Goal: Task Accomplishment & Management: Use online tool/utility

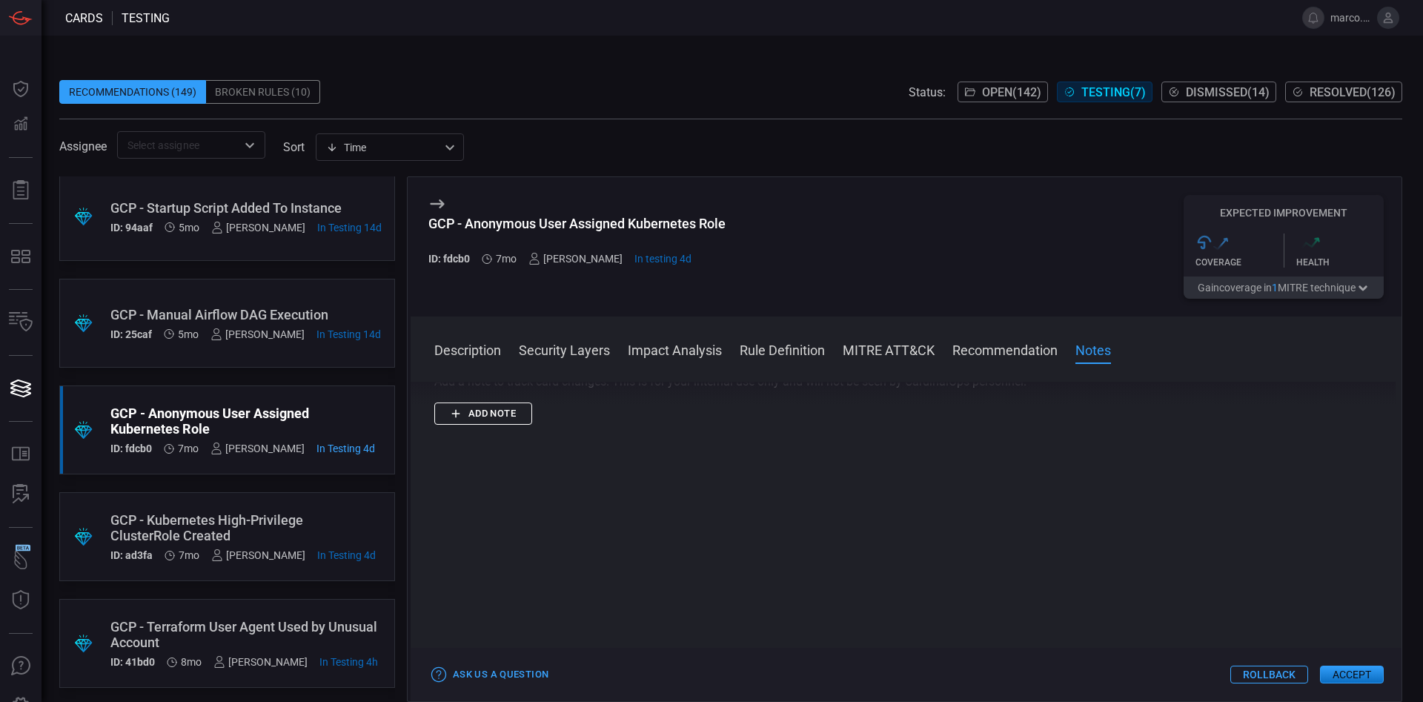
scroll to position [115, 0]
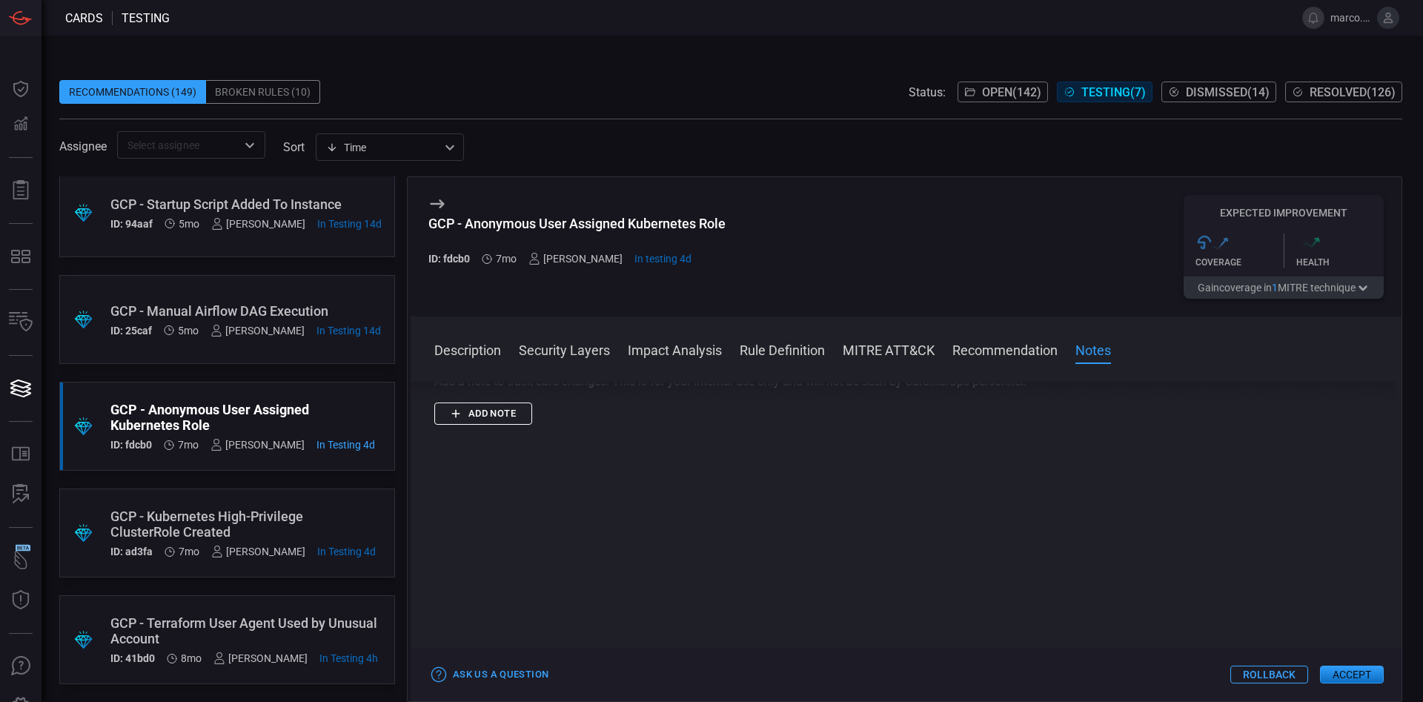
click at [1266, 673] on button "Rollback" at bounding box center [1269, 674] width 78 height 18
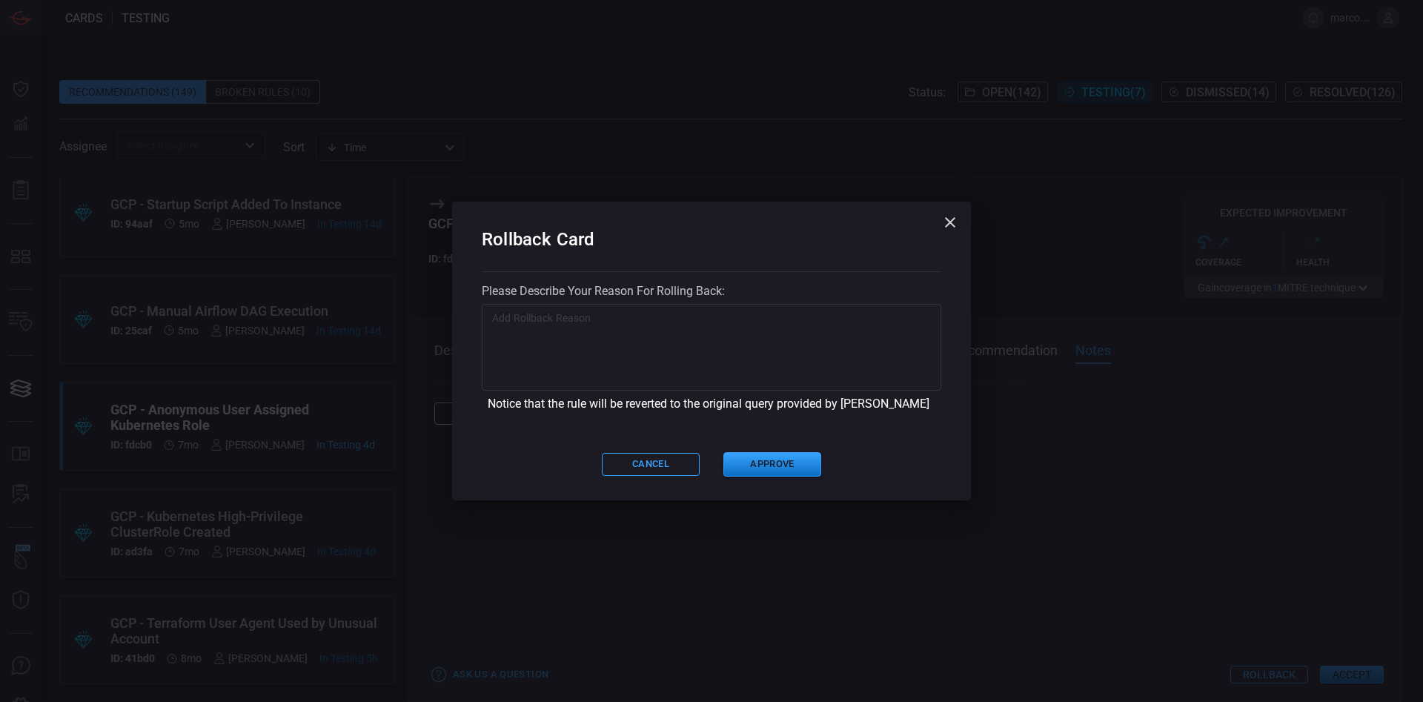
click at [539, 351] on textarea at bounding box center [711, 348] width 439 height 74
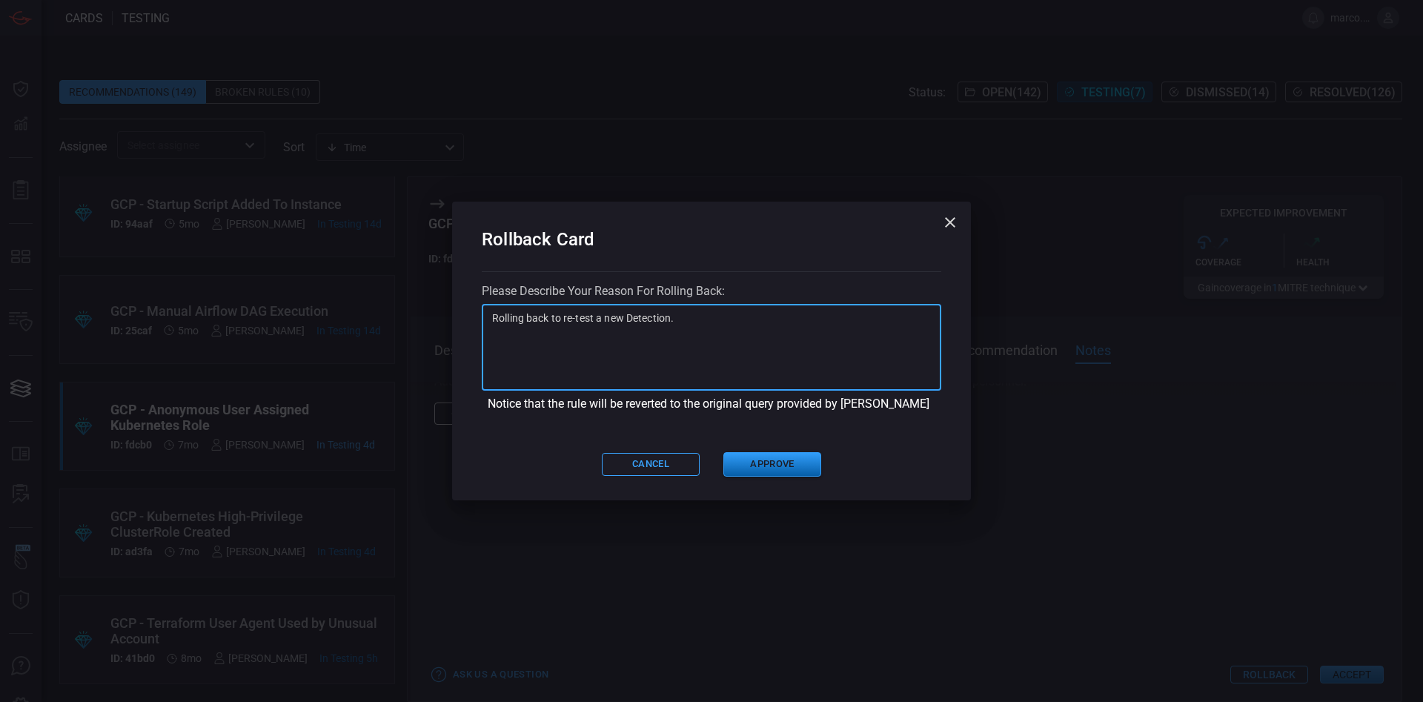
type textarea "Rolling back to re-test a new Detection."
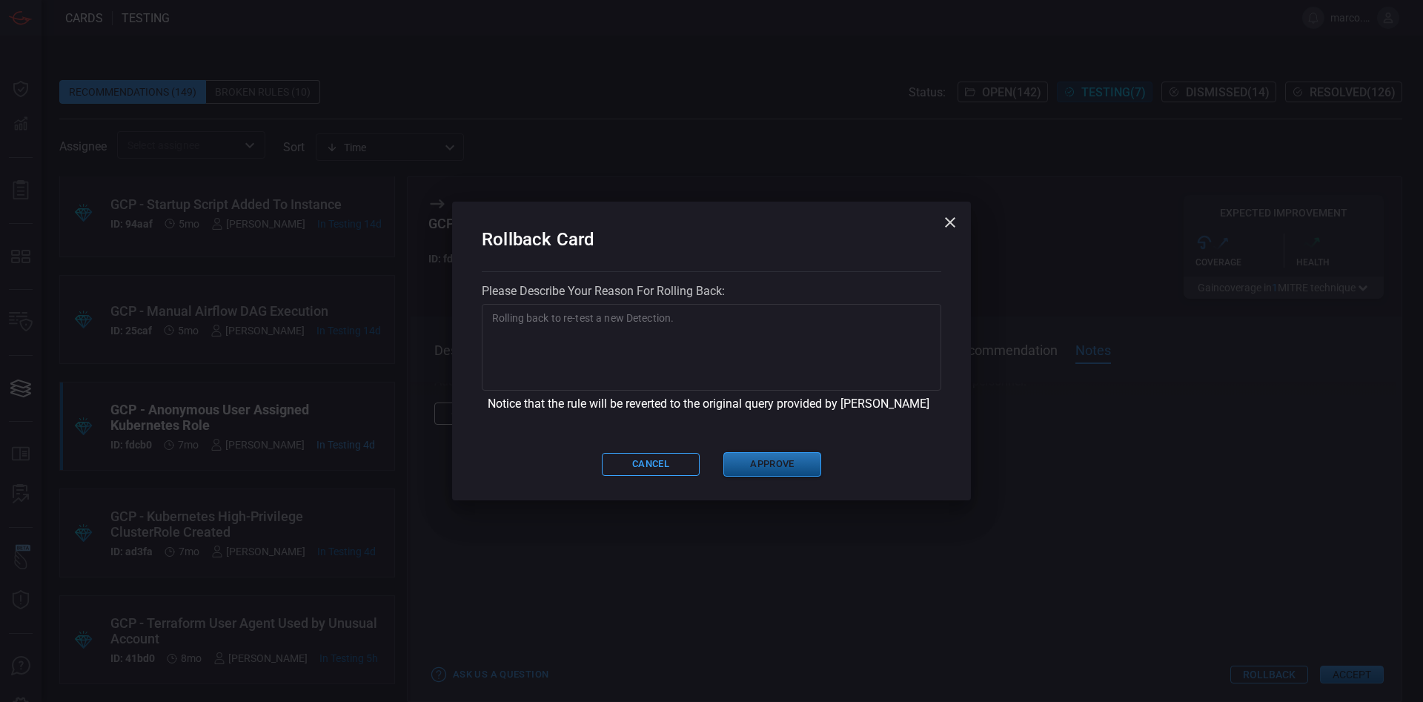
click at [786, 458] on button "Approve" at bounding box center [772, 464] width 98 height 24
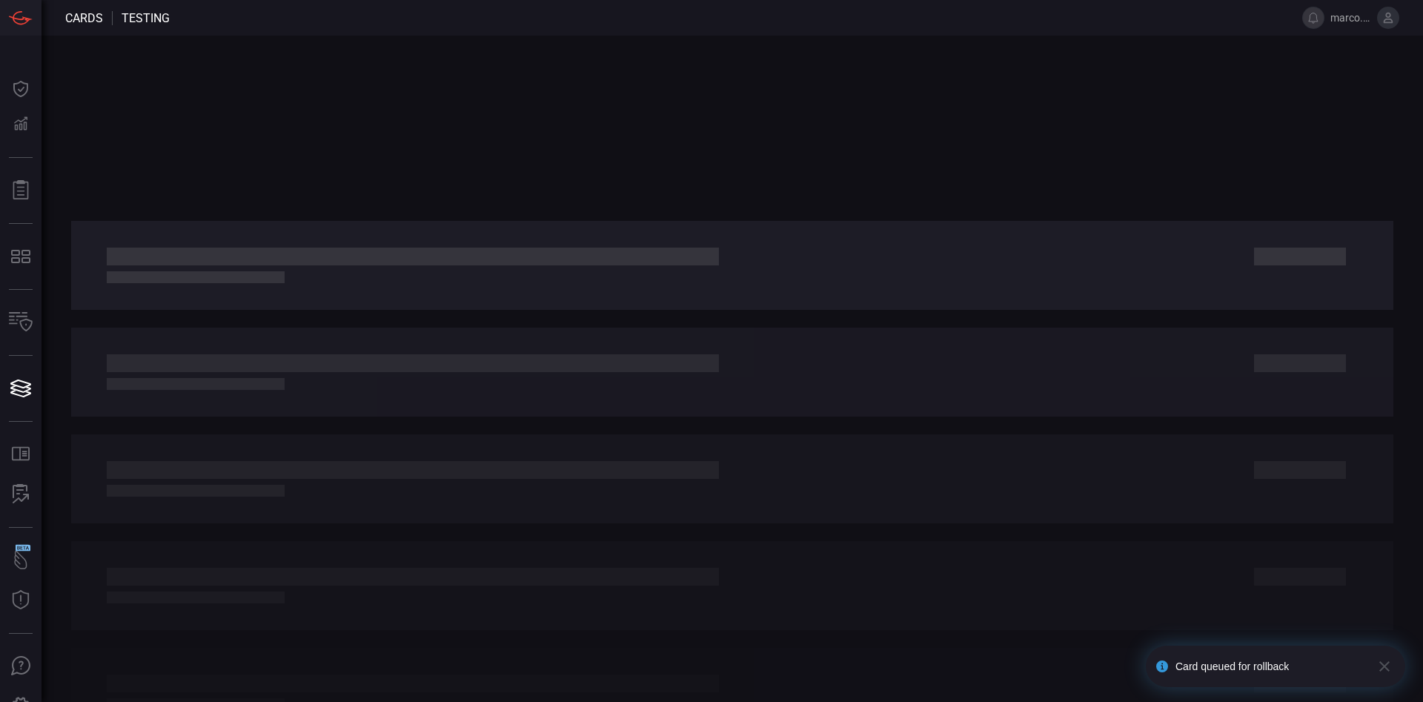
click at [1387, 666] on icon "button" at bounding box center [1384, 666] width 18 height 18
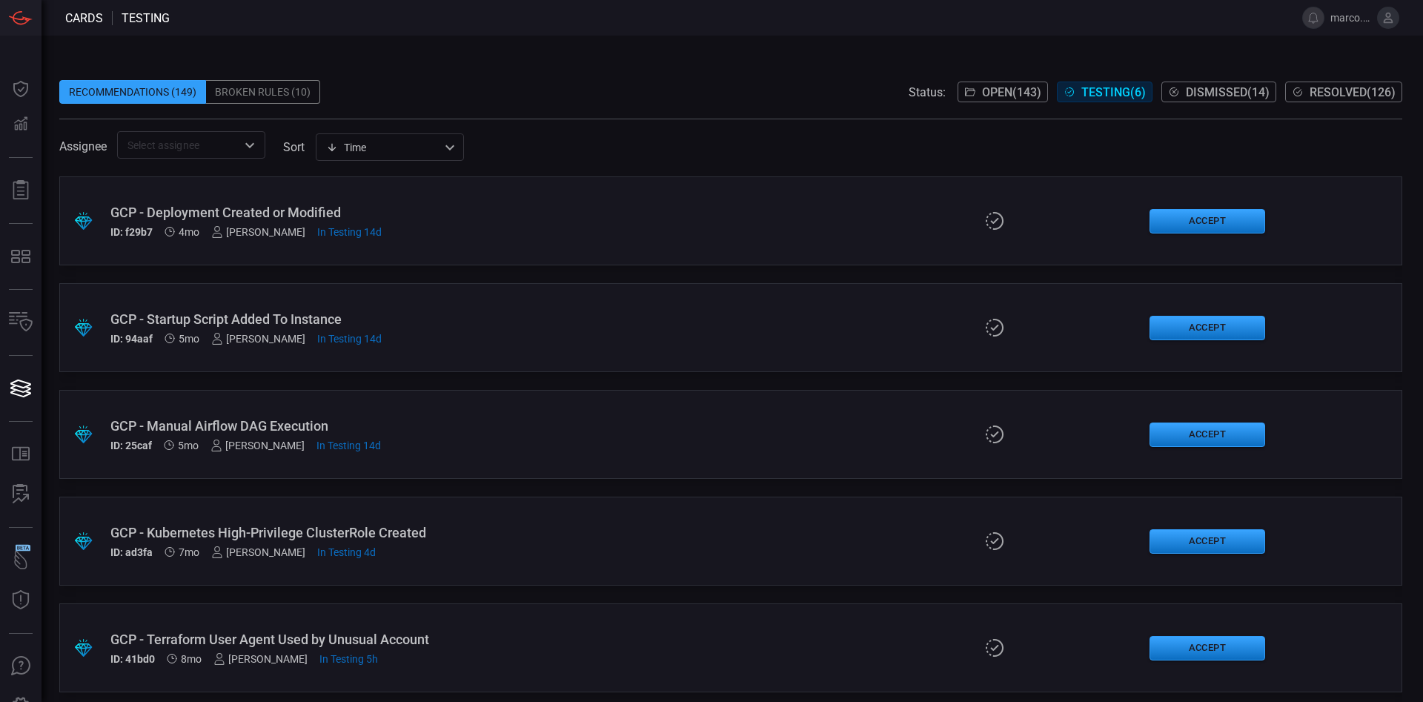
click at [997, 88] on span "Open ( 143 )" at bounding box center [1011, 92] width 59 height 14
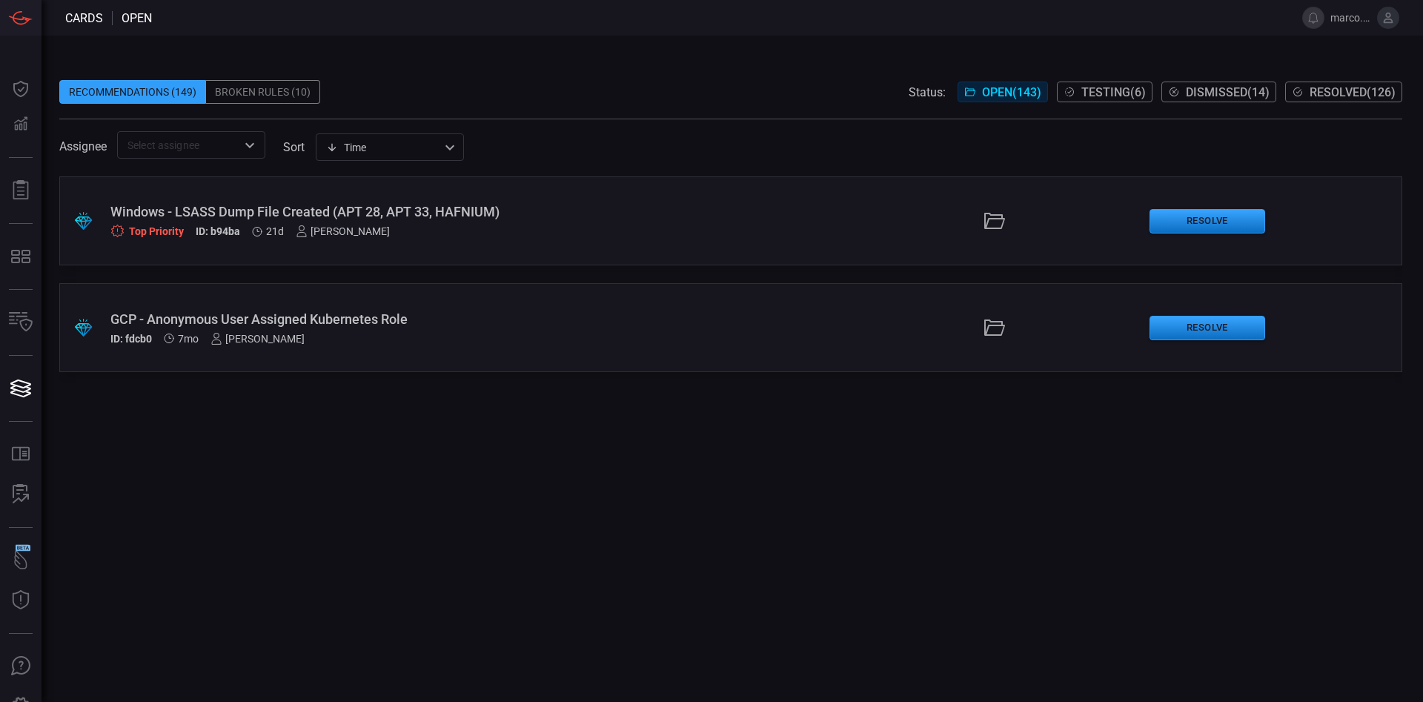
click at [371, 315] on div "GCP - Anonymous User Assigned Kubernetes Role" at bounding box center [345, 319] width 471 height 16
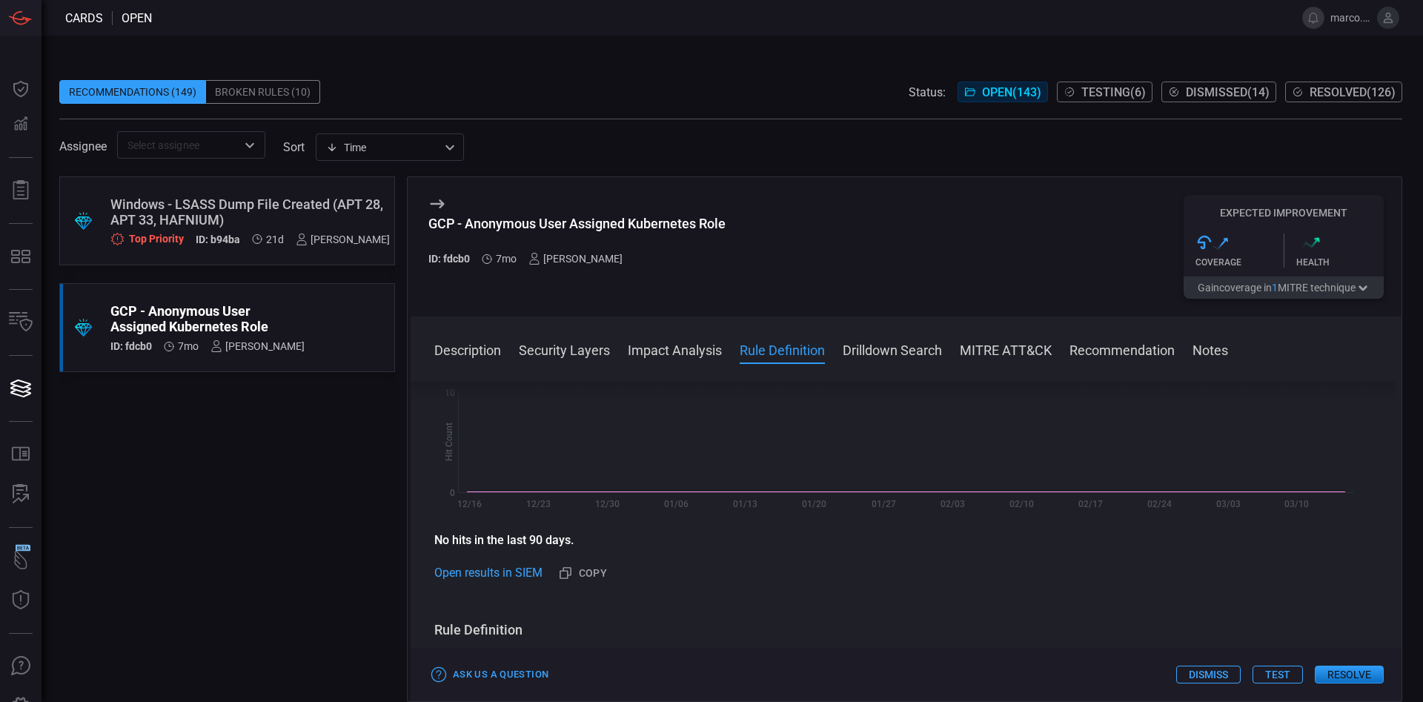
scroll to position [1000, 0]
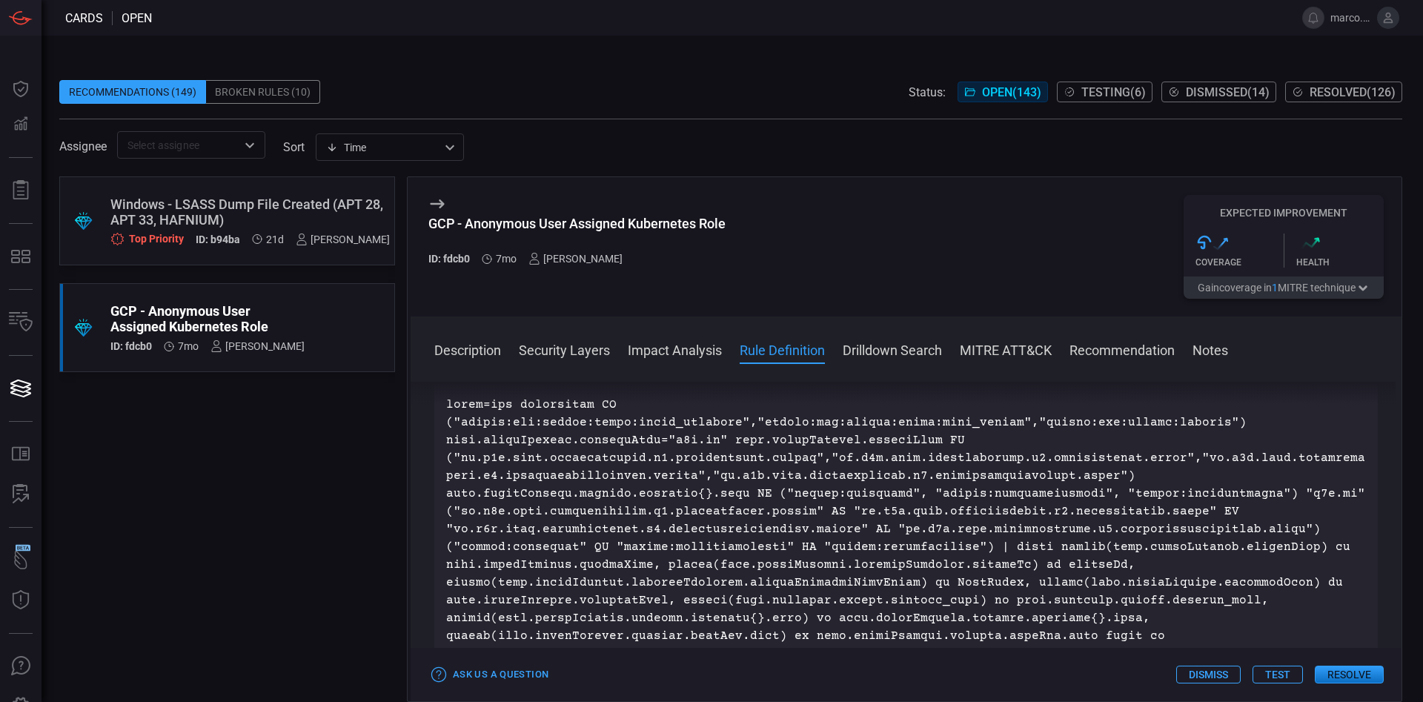
click at [1276, 673] on button "Test" at bounding box center [1277, 674] width 50 height 18
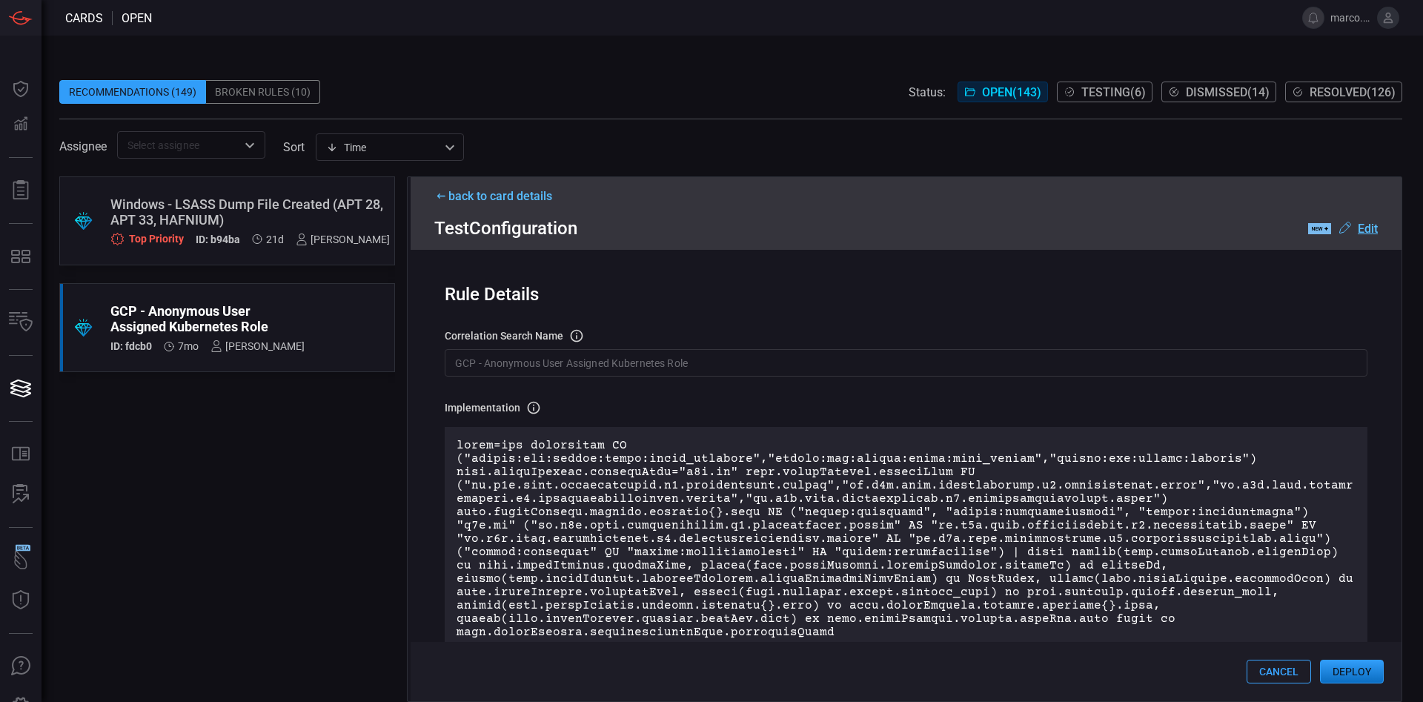
click at [1366, 228] on u "Edit" at bounding box center [1368, 229] width 20 height 14
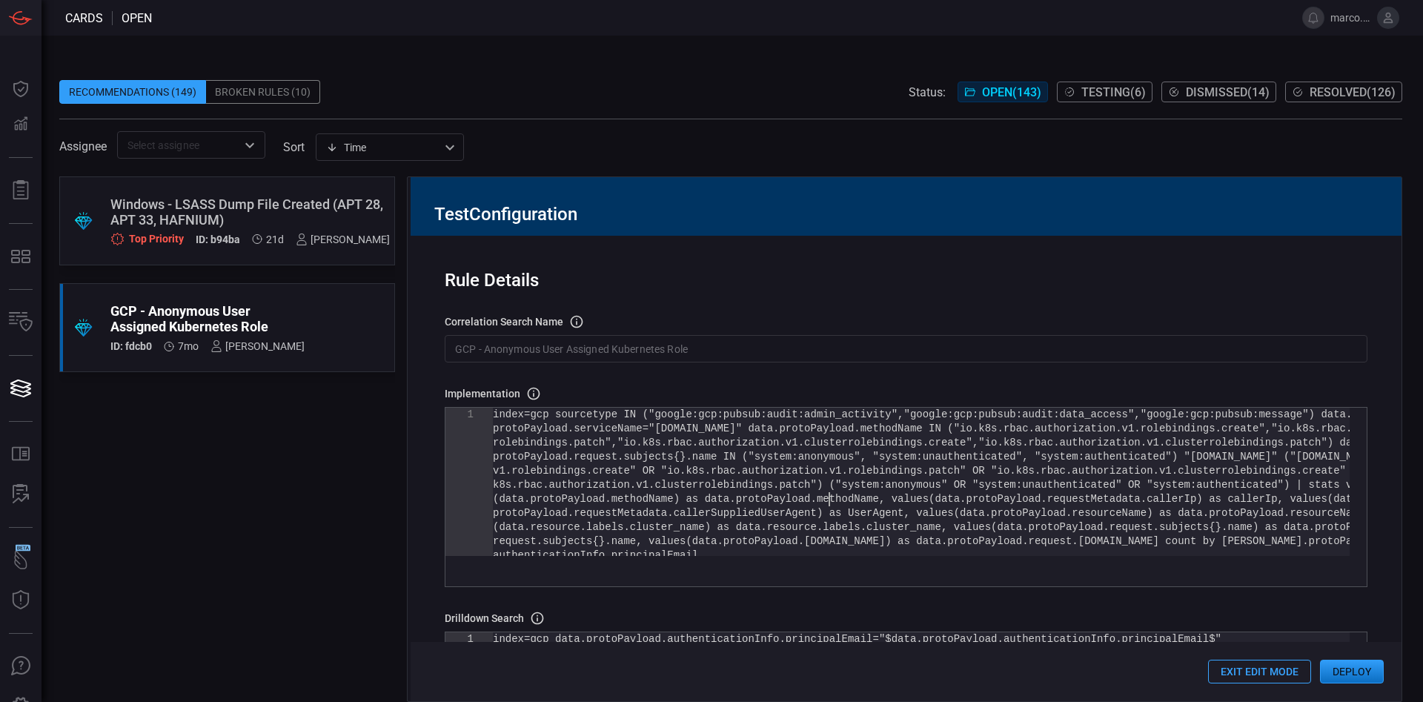
scroll to position [0, 0]
click at [828, 500] on div "index=gcp sourcetype IN ("google:gcp:pubsub:audit: admin_activity","google:gcp:…" at bounding box center [921, 552] width 857 height 289
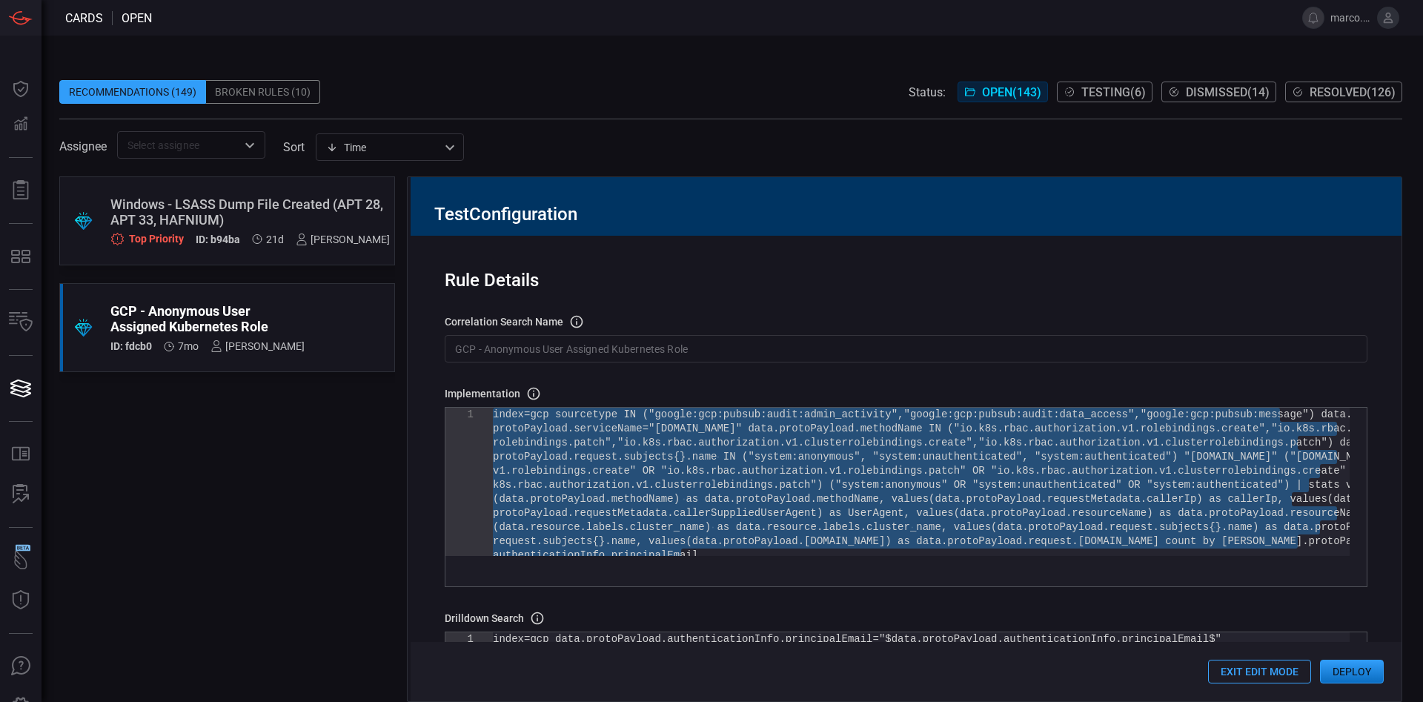
type textarea "values([DOMAIN_NAME]) as roleref_names by data.protoPayload.authenticationInfo.…"
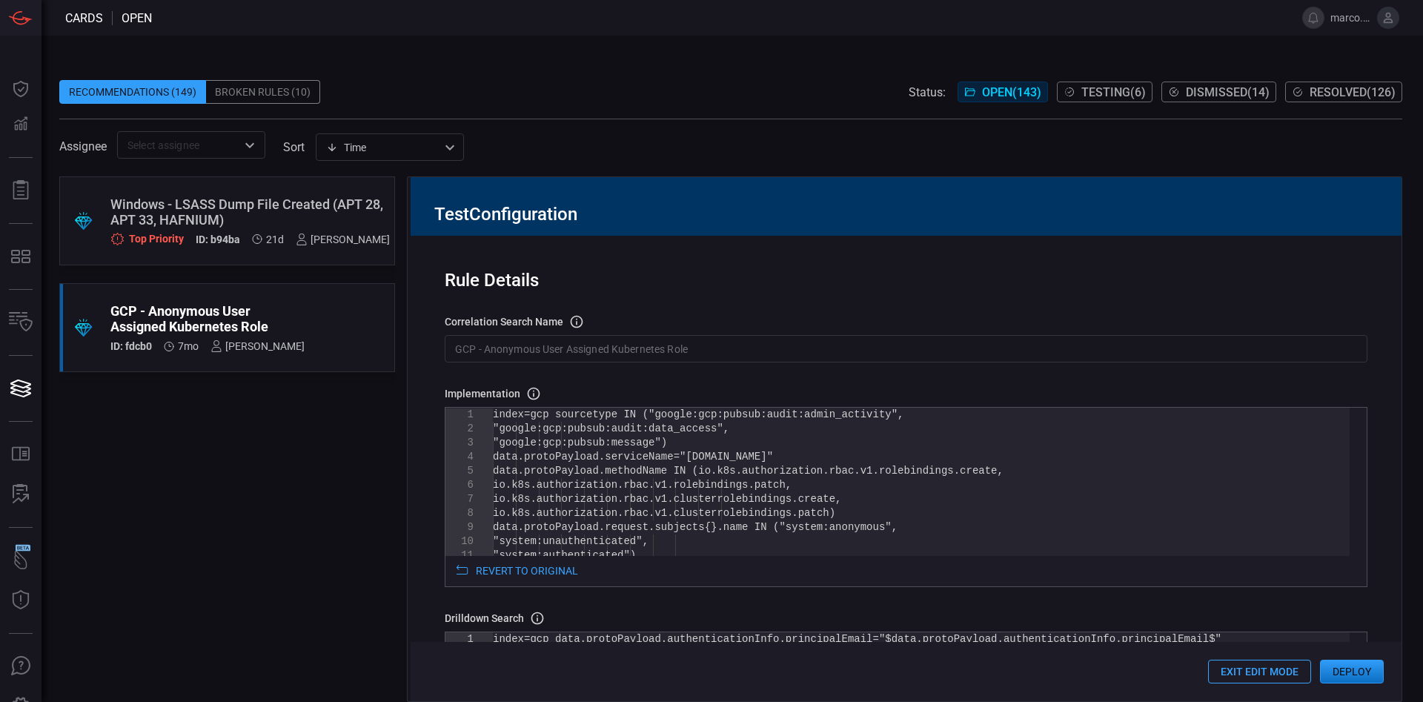
click at [760, 336] on input "GCP - Anonymous User Assigned Kubernetes Role" at bounding box center [906, 348] width 923 height 27
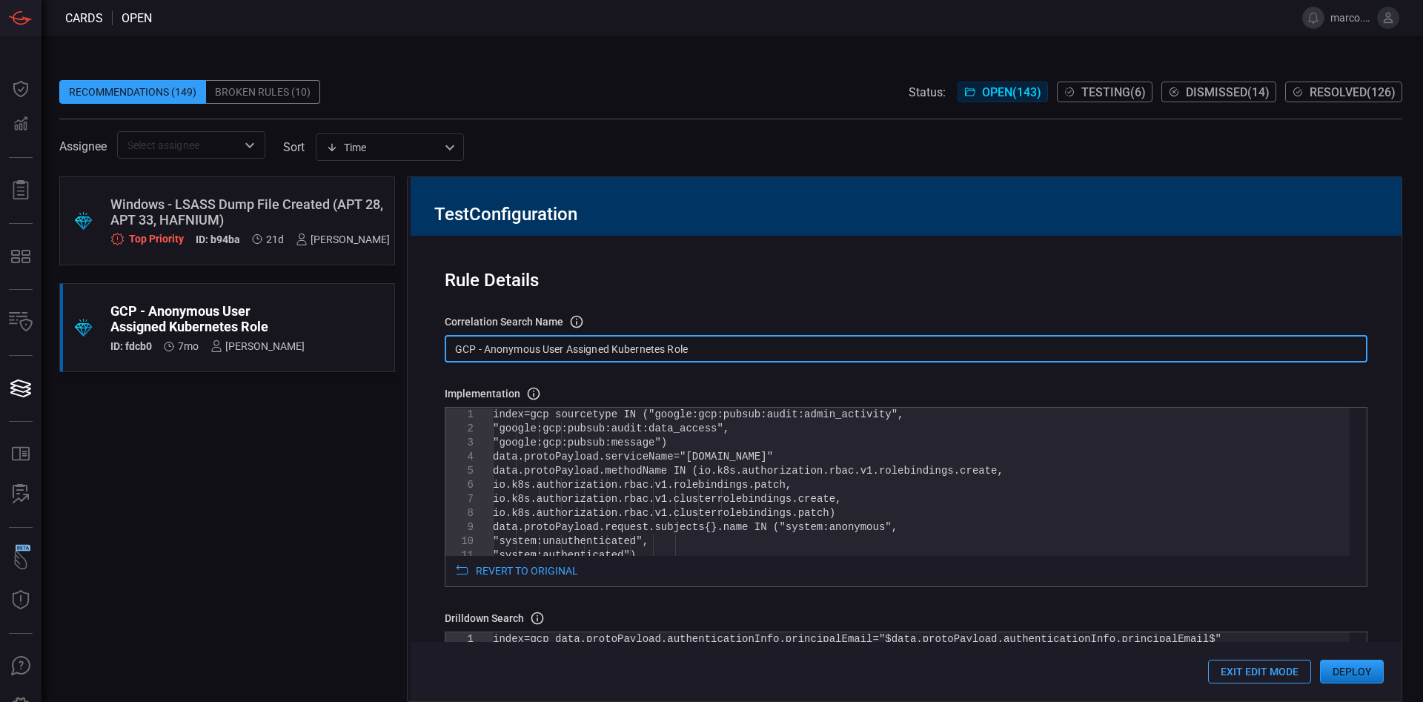
drag, startPoint x: 740, startPoint y: 351, endPoint x: 328, endPoint y: 336, distance: 413.1
click at [328, 336] on div ".suggested_cards_icon{fill:url(#suggested_cards_icon);} Windows - LSASS Dump Fi…" at bounding box center [730, 438] width 1343 height 525
paste input "T1098.006 -"
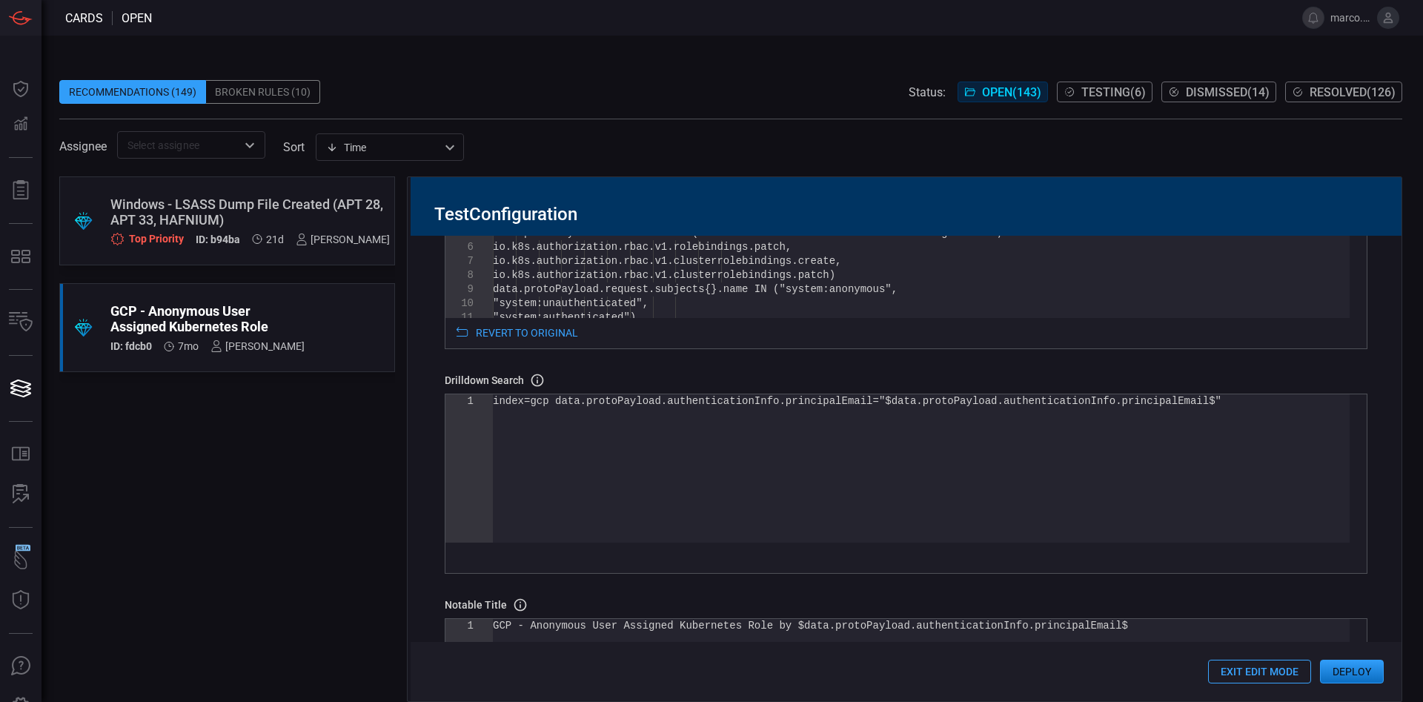
scroll to position [222, 0]
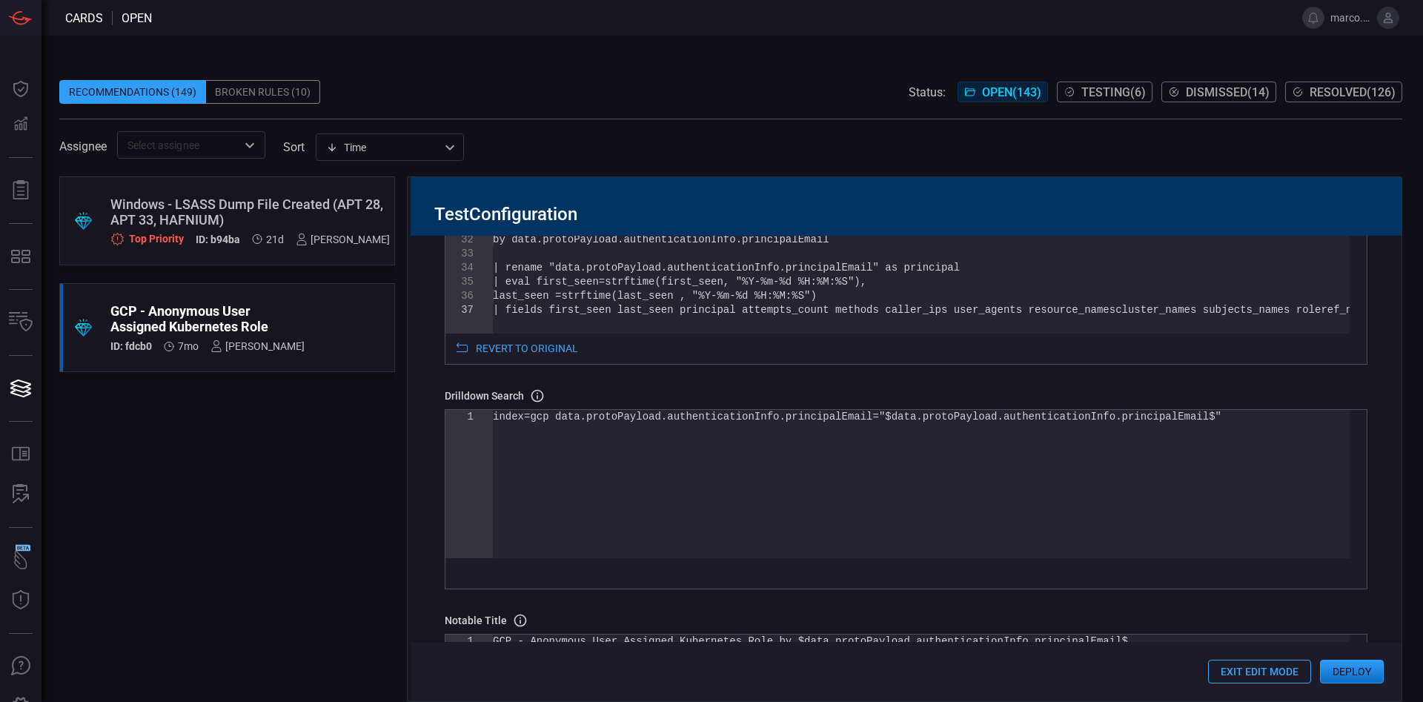
type input "T1098.006 - GCP - Anonymous User Assigned Kubernetes Role"
click at [903, 273] on div "by data.protoPayload.authenticationInfo.principal Email | rename "data.protoPay…" at bounding box center [921, 123] width 857 height 655
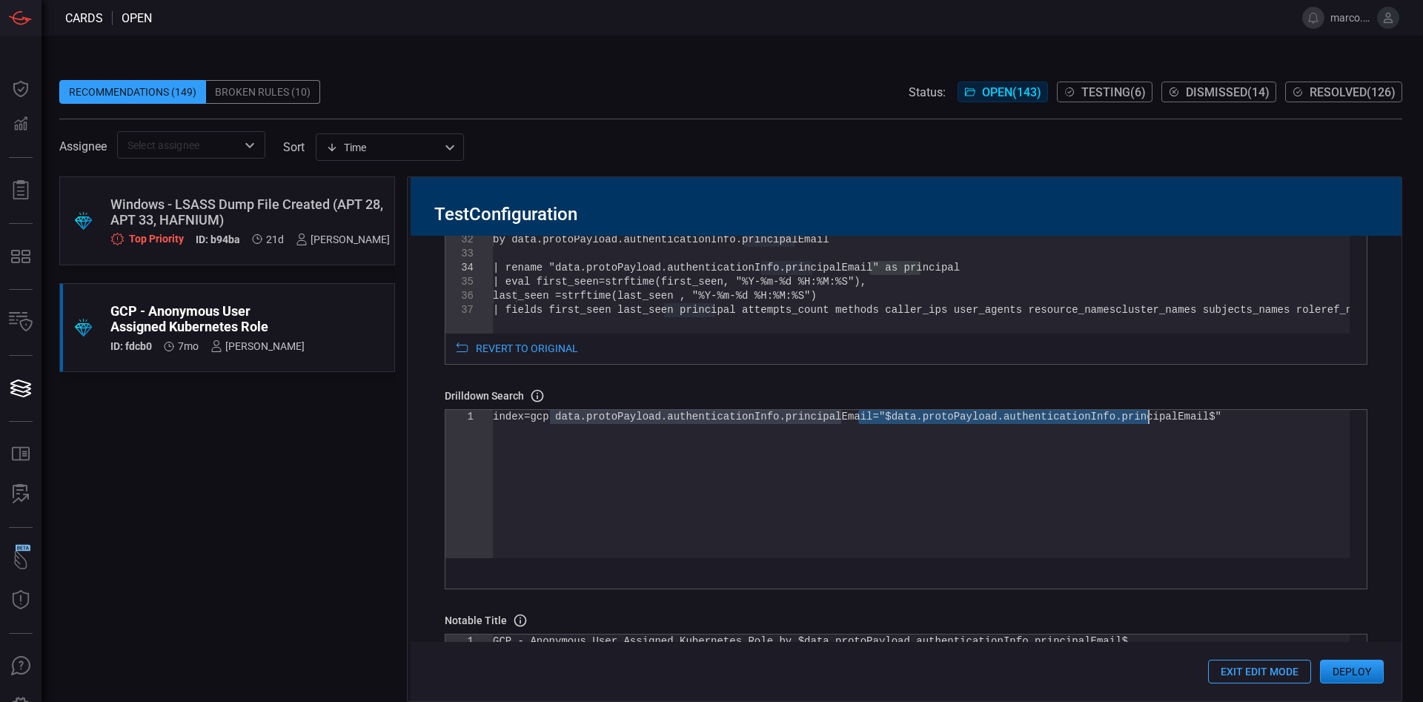
drag, startPoint x: 857, startPoint y: 418, endPoint x: 1152, endPoint y: 411, distance: 295.0
click at [1152, 411] on div "index=gcp data.protoPayload.authenticationInfo.pri ncipalEmail="$data.protoPayl…" at bounding box center [921, 484] width 857 height 148
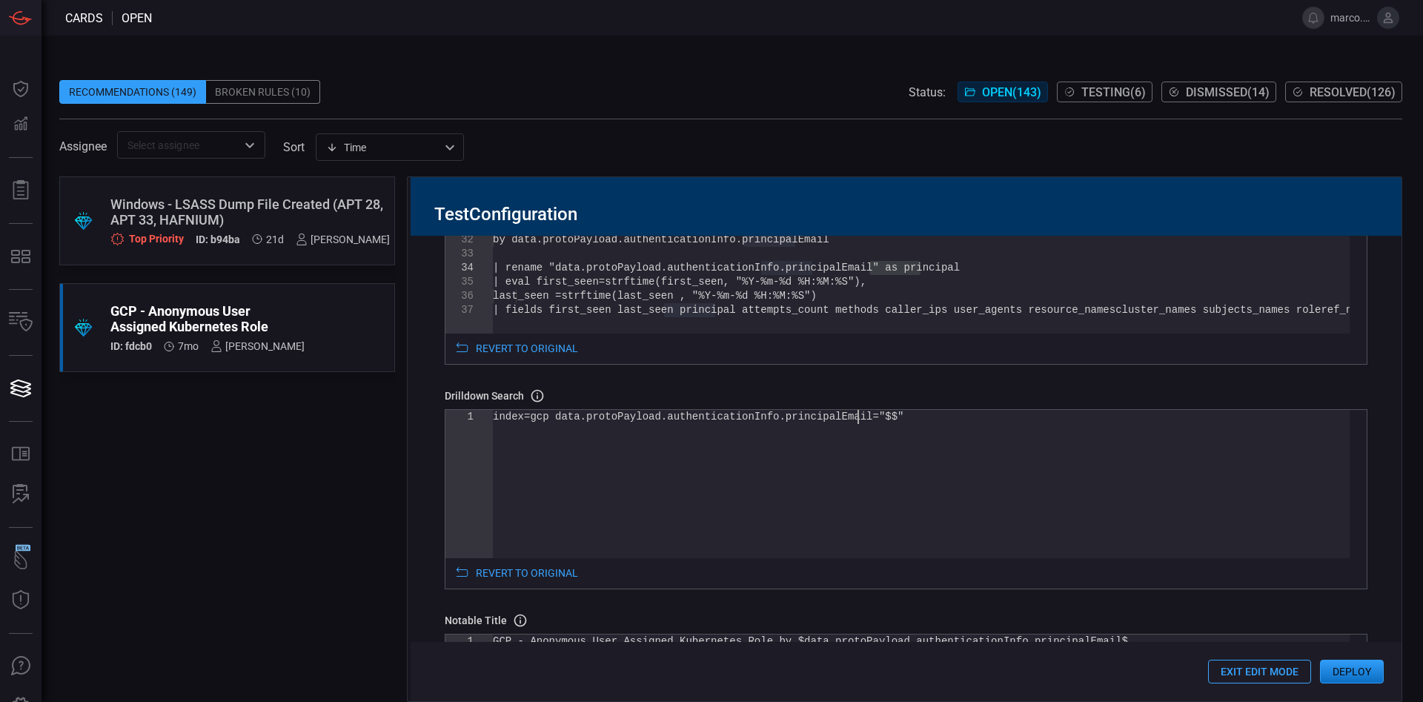
type textarea "index=gcp data.protoPayload.authenticationInfo.principalEmail="$principal$""
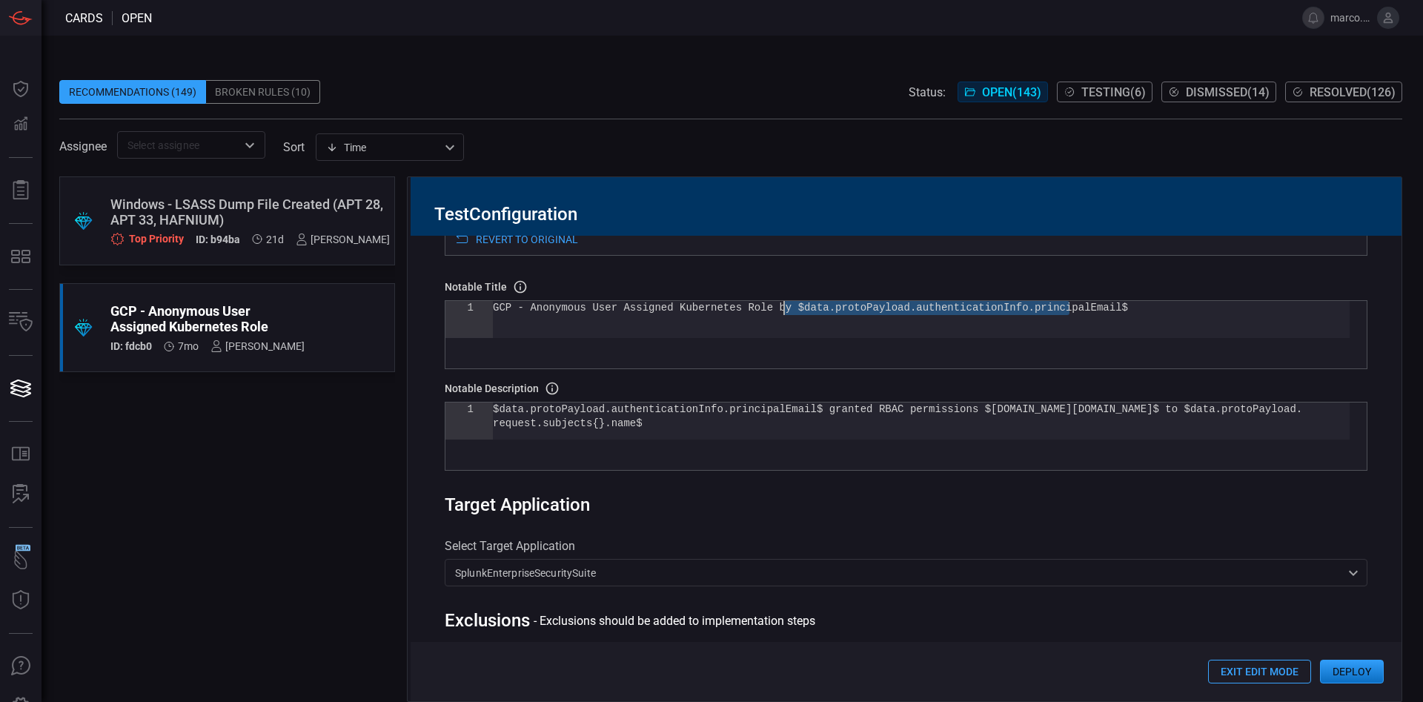
drag, startPoint x: 1068, startPoint y: 308, endPoint x: 784, endPoint y: 308, distance: 283.8
click at [784, 308] on div "GCP - Anonymous User Assigned Kubernetes Role by $ data.protoPayload.authentica…" at bounding box center [921, 319] width 857 height 37
type textarea "GCP - Anonymous User Assigned Kubernetes Role by $principal$"
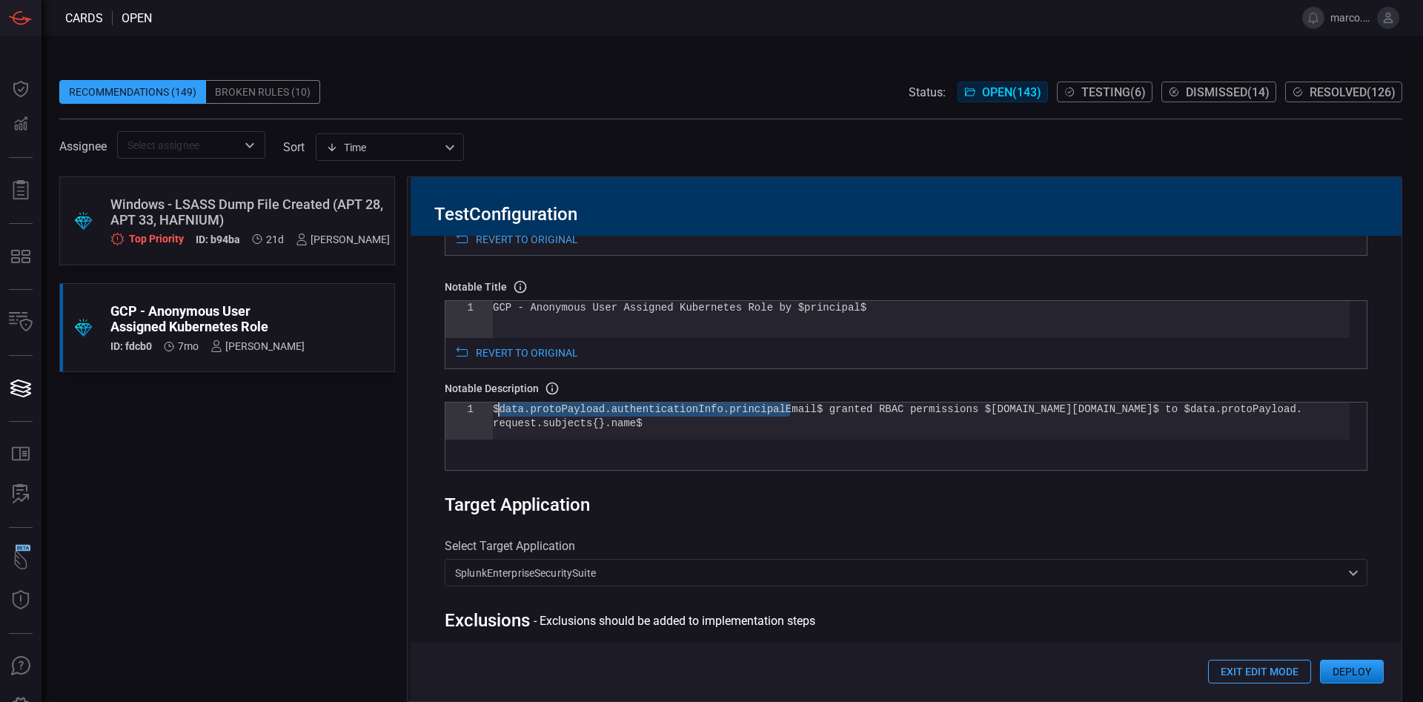
drag, startPoint x: 788, startPoint y: 411, endPoint x: 500, endPoint y: 413, distance: 288.3
click at [500, 413] on div "$data.protoPayload.authenticationInfo.principalEma il$ granted RBAC permissions…" at bounding box center [921, 427] width 857 height 51
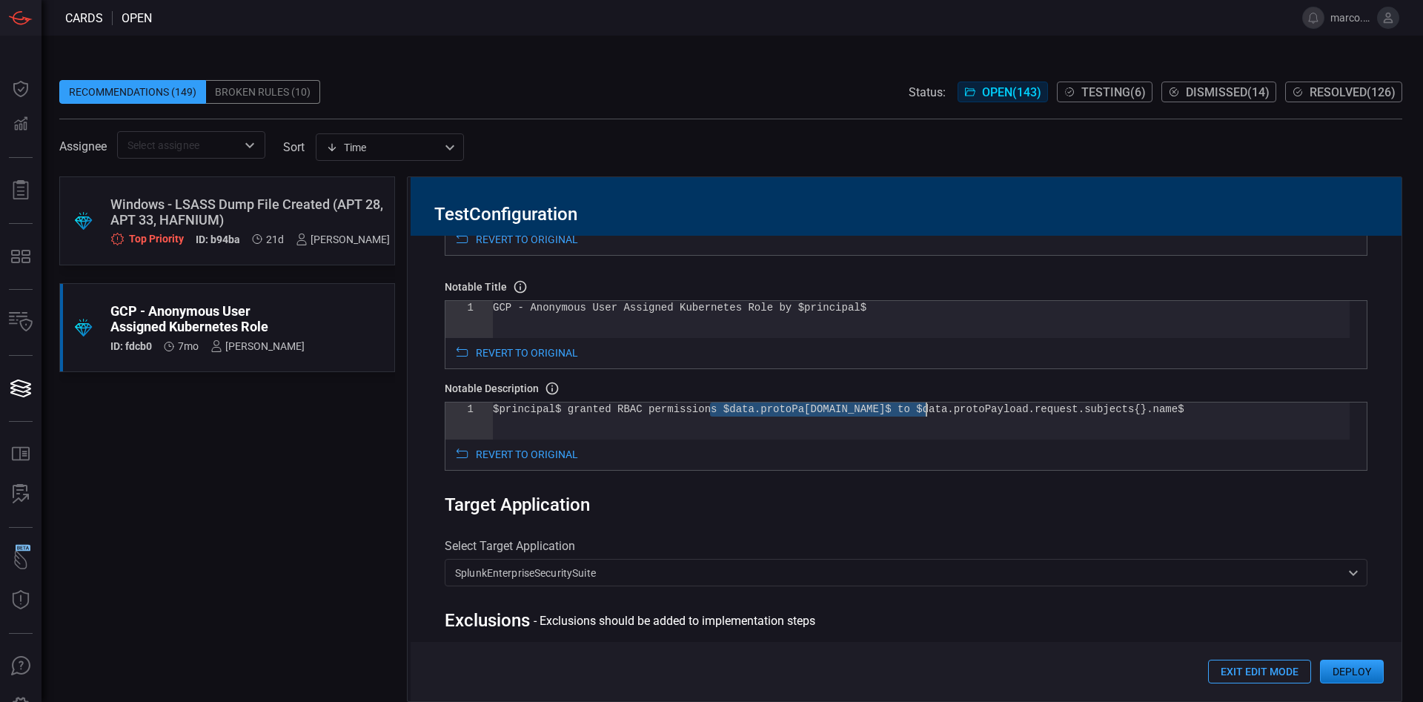
drag, startPoint x: 707, startPoint y: 414, endPoint x: 926, endPoint y: 405, distance: 219.5
click at [926, 405] on div "$principal$ granted RBAC permissions $data.protoPa [DOMAIN_NAME]$ to $data.prot…" at bounding box center [921, 420] width 857 height 37
drag, startPoint x: 1050, startPoint y: 414, endPoint x: 815, endPoint y: 410, distance: 234.9
click at [815, 410] on div "$principal$ granted RBAC permissions $roleref_name s$ to $data.protoPayload.req…" at bounding box center [921, 420] width 857 height 37
type textarea "$principal$ granted RBAC permissions $roleref_names$ to $subjects_names$"
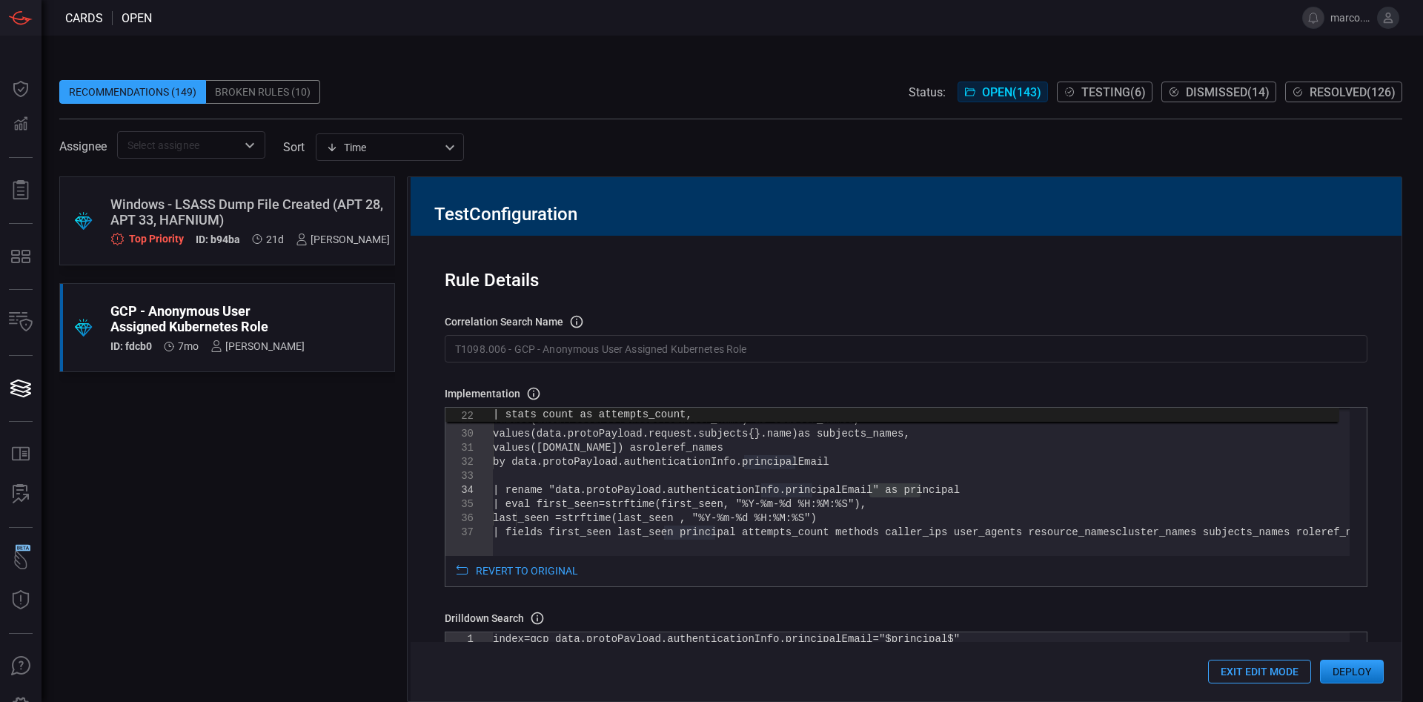
click at [1365, 669] on button "Deploy" at bounding box center [1352, 672] width 64 height 24
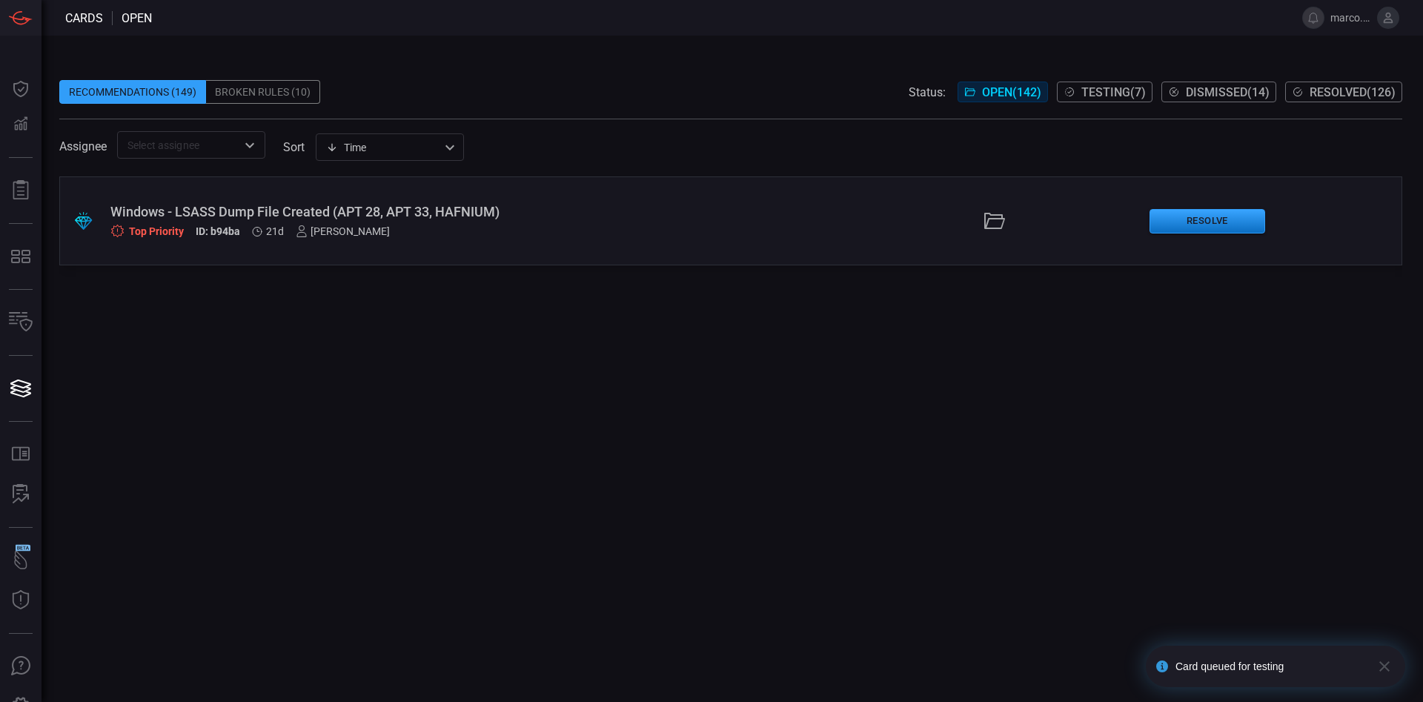
click at [1103, 95] on span "Testing ( 7 )" at bounding box center [1113, 92] width 64 height 14
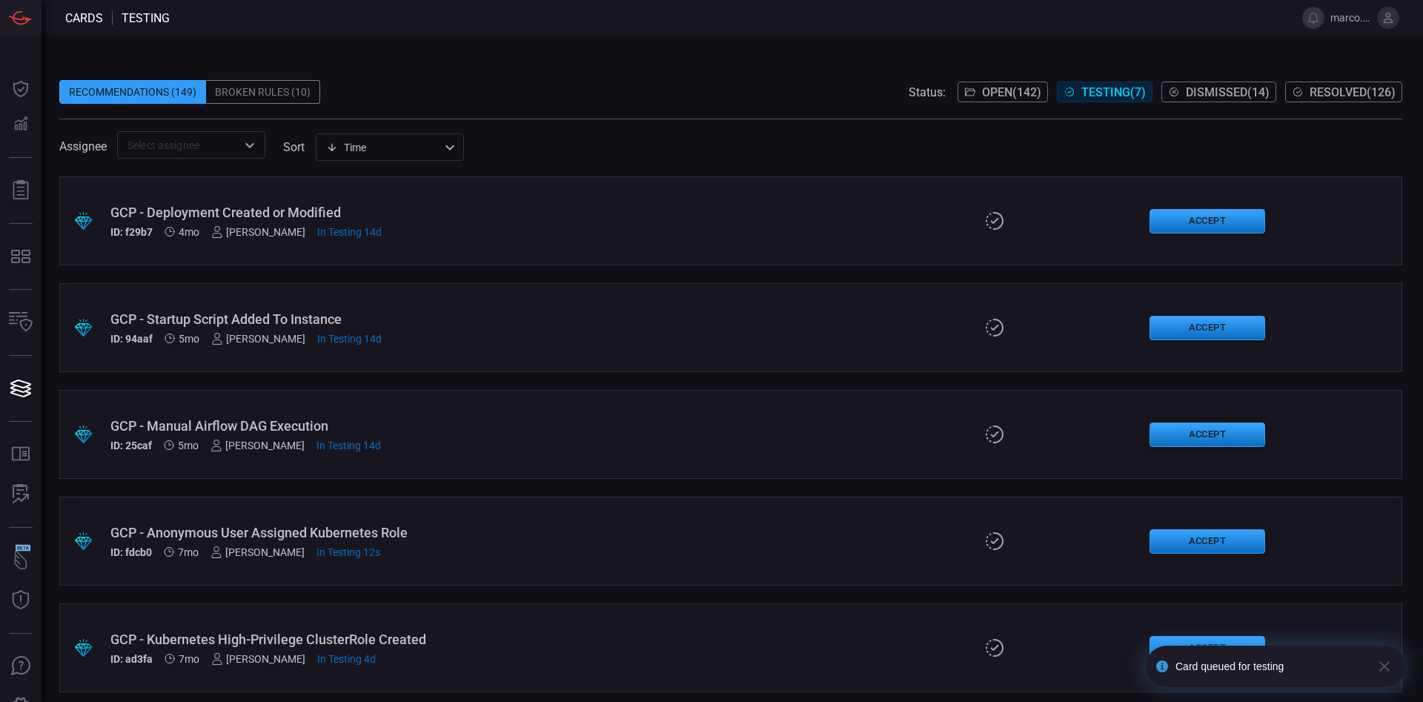
scroll to position [115, 0]
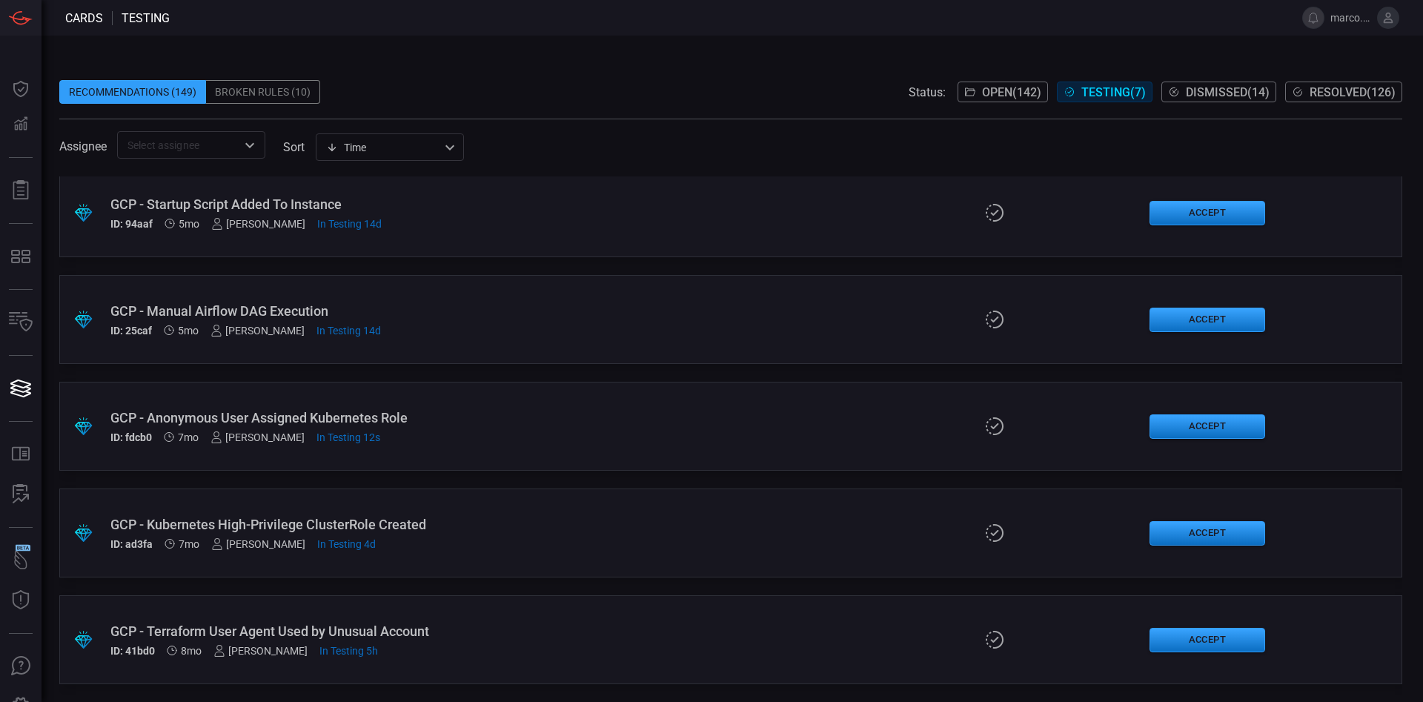
click at [540, 532] on div "GCP - Kubernetes High-Privilege ClusterRole Created ID: ad3fa 7mo [PERSON_NAME]…" at bounding box center [345, 533] width 471 height 33
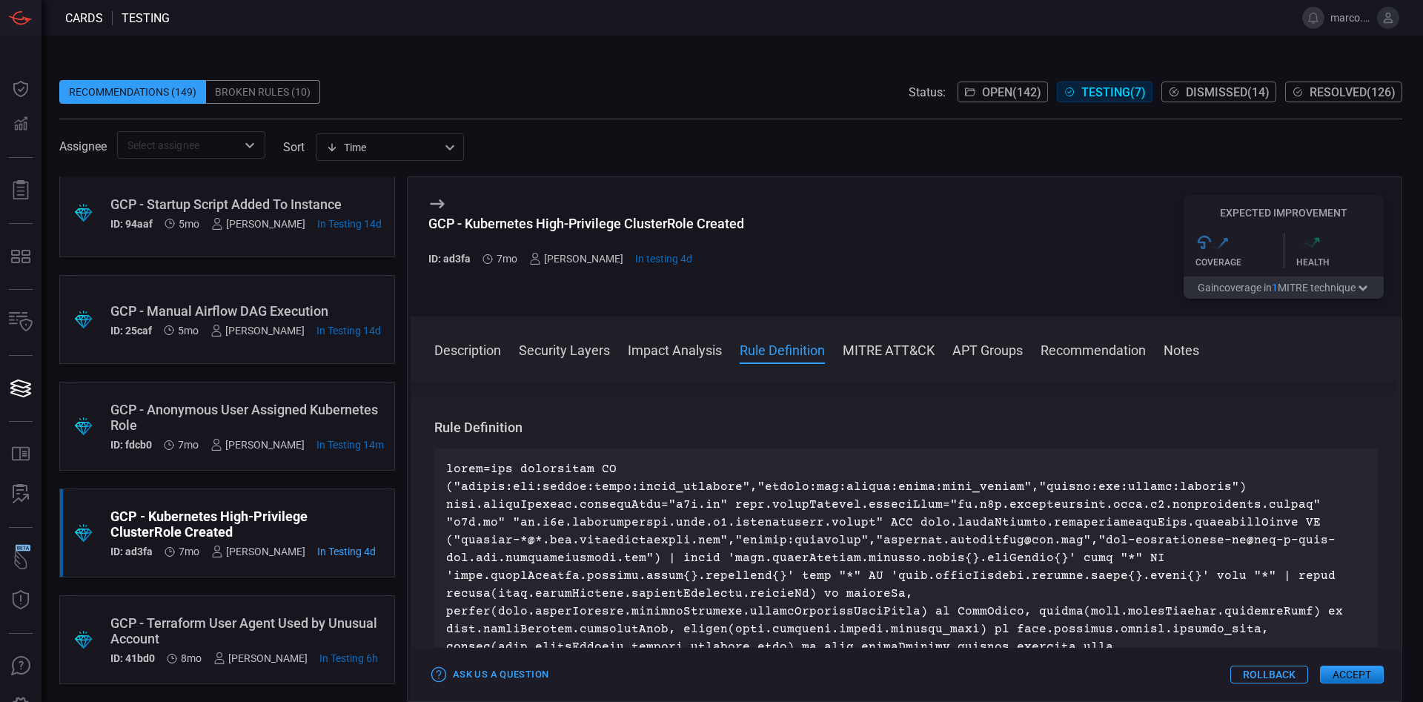
scroll to position [1667, 0]
